Goal: Information Seeking & Learning: Understand process/instructions

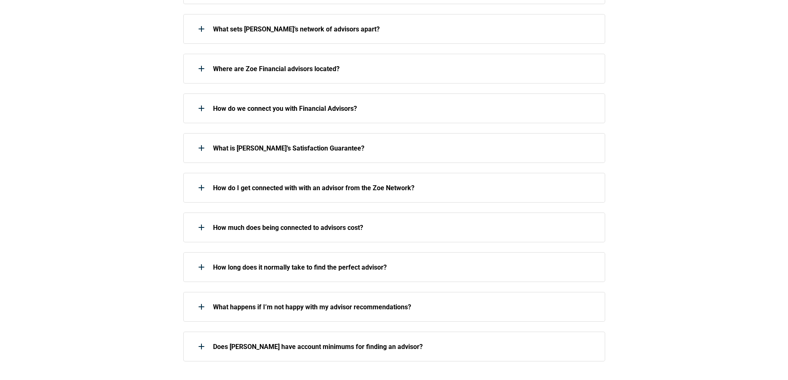
scroll to position [248, 0]
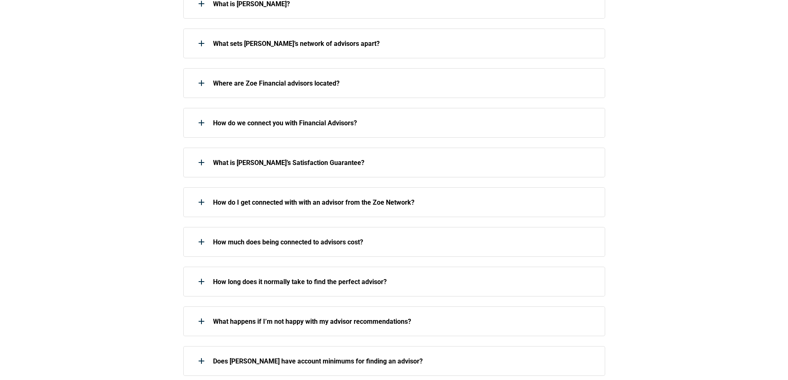
click at [204, 165] on div at bounding box center [201, 162] width 17 height 17
click at [202, 160] on div at bounding box center [201, 162] width 17 height 17
click at [261, 161] on p "What is [PERSON_NAME]’s Satisfaction Guarantee?" at bounding box center [403, 163] width 381 height 8
click at [201, 162] on icon at bounding box center [201, 163] width 1 height 6
click at [276, 164] on p "What is [PERSON_NAME]’s Satisfaction Guarantee?" at bounding box center [403, 163] width 381 height 8
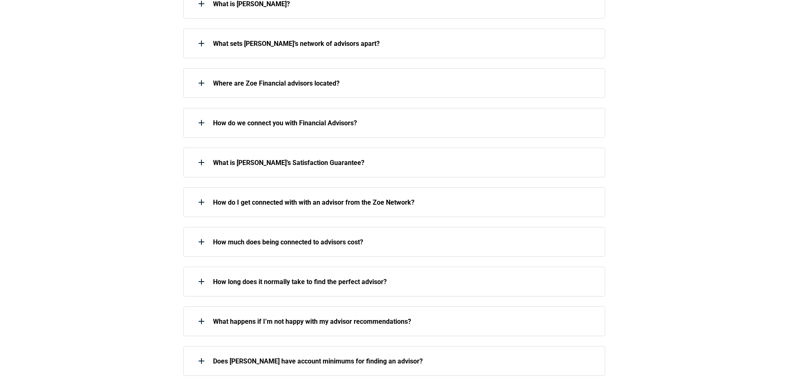
click at [250, 162] on p "What is [PERSON_NAME]’s Satisfaction Guarantee?" at bounding box center [403, 163] width 381 height 8
click at [148, 155] on div "About [PERSON_NAME] About [PERSON_NAME] What is [PERSON_NAME]? What is [PERSON_…" at bounding box center [394, 245] width 788 height 658
click at [397, 164] on p "What is [PERSON_NAME]’s Satisfaction Guarantee?" at bounding box center [403, 163] width 381 height 8
